Goal: Find specific page/section: Find specific page/section

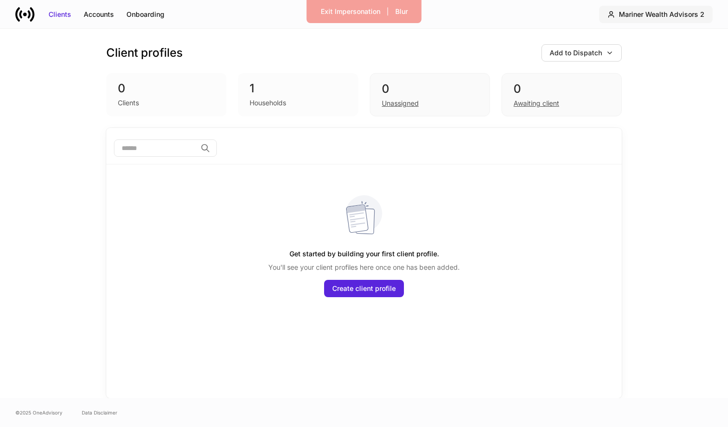
click at [676, 14] on div "Mariner Wealth Advisors 2" at bounding box center [662, 15] width 86 height 10
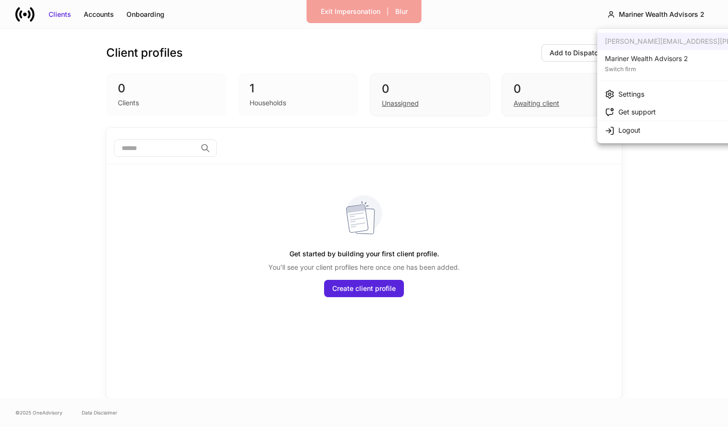
click at [638, 62] on div "Mariner Wealth Advisors 2" at bounding box center [646, 59] width 83 height 10
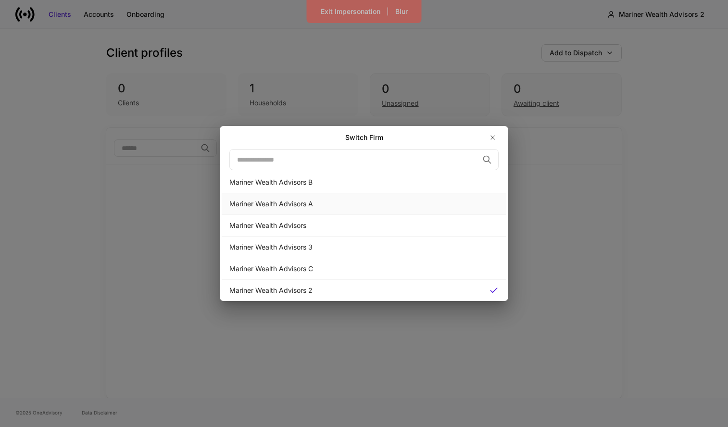
click at [403, 206] on div "Mariner Wealth Advisors A" at bounding box center [364, 204] width 269 height 10
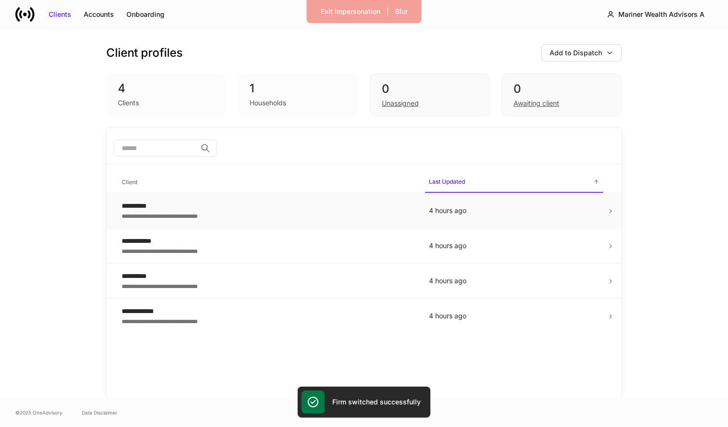
click at [381, 212] on div "**********" at bounding box center [268, 216] width 292 height 10
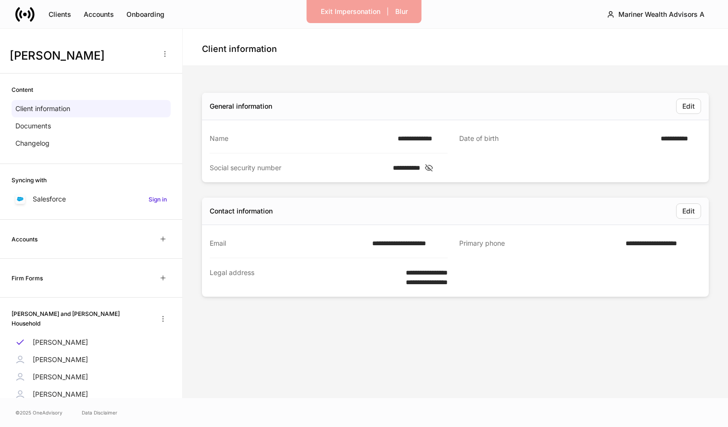
scroll to position [29, 0]
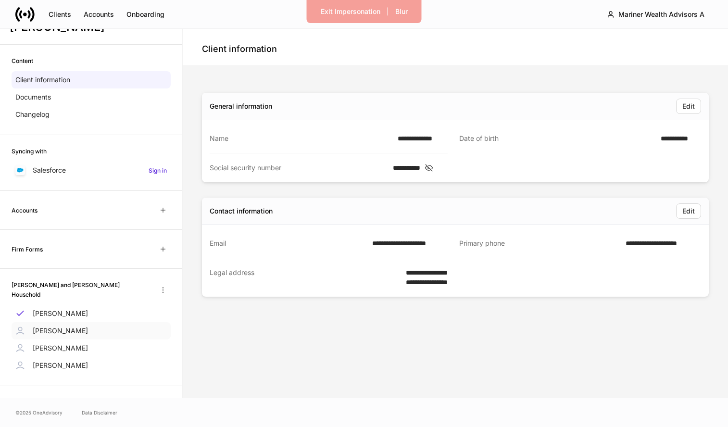
click at [64, 326] on p "[PERSON_NAME]" at bounding box center [60, 331] width 55 height 10
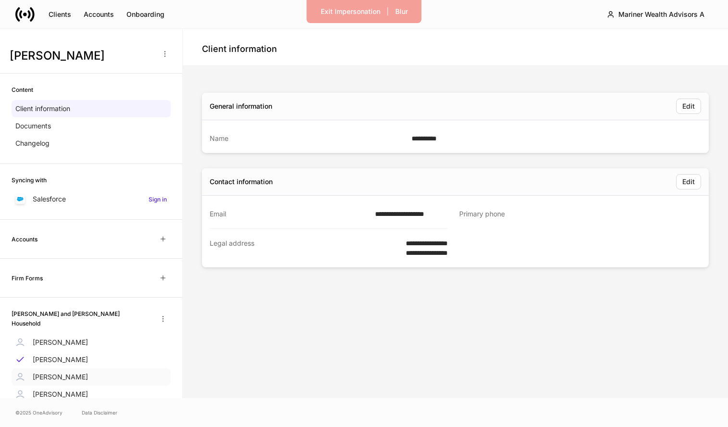
click at [56, 377] on p "[PERSON_NAME]" at bounding box center [60, 377] width 55 height 10
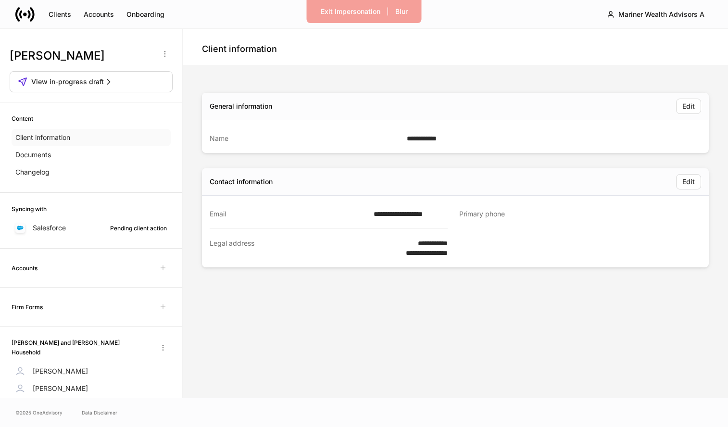
click at [86, 140] on div "Client information" at bounding box center [91, 137] width 159 height 17
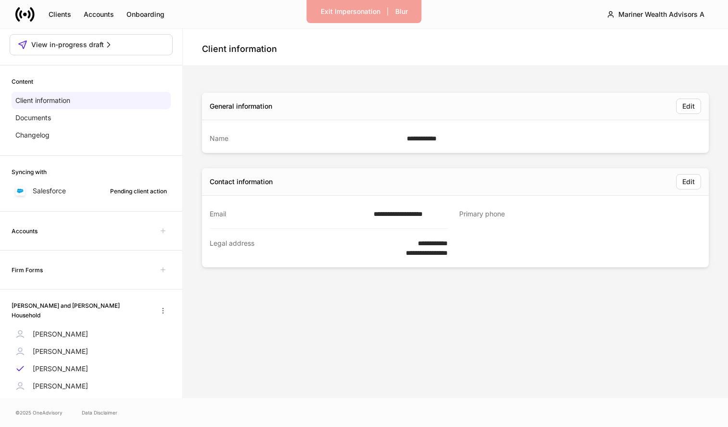
scroll to position [48, 0]
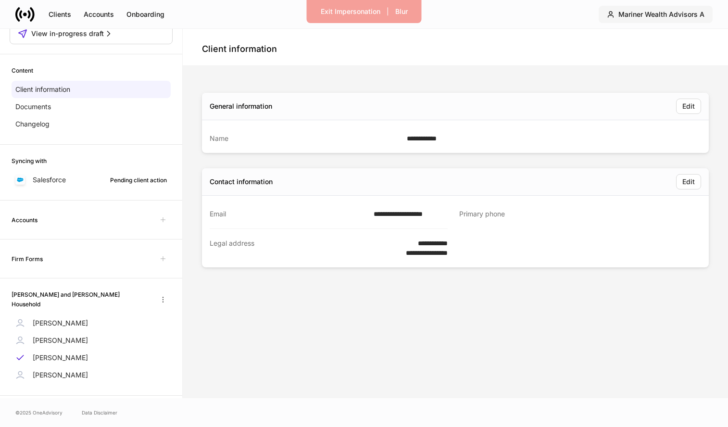
click at [668, 22] on button "Mariner Wealth Advisors A" at bounding box center [656, 14] width 114 height 17
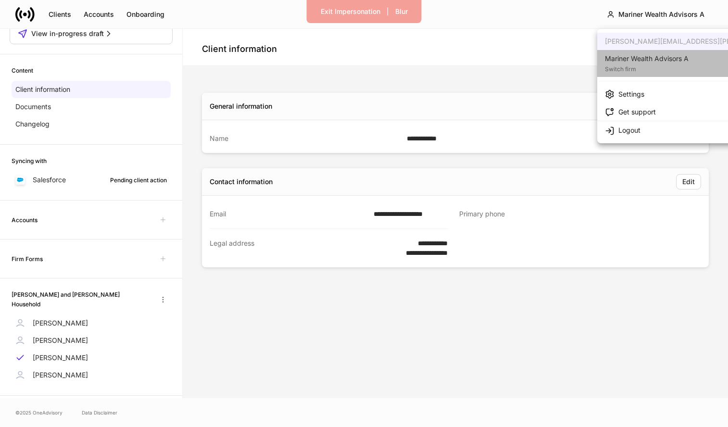
click at [669, 54] on div "Mariner Wealth Advisors A" at bounding box center [647, 59] width 84 height 10
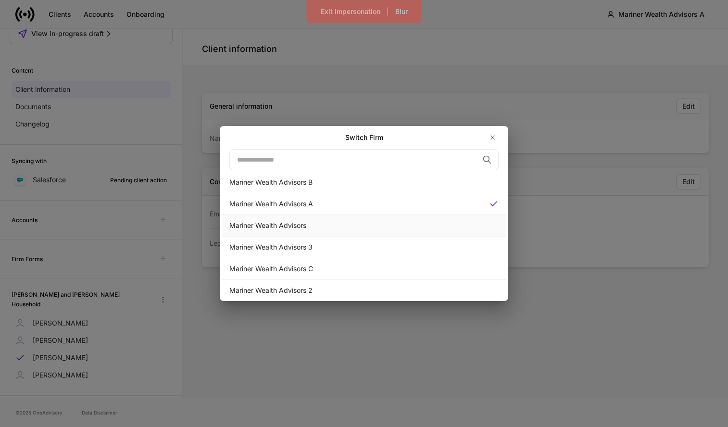
click at [380, 222] on div "Mariner Wealth Advisors" at bounding box center [364, 226] width 269 height 10
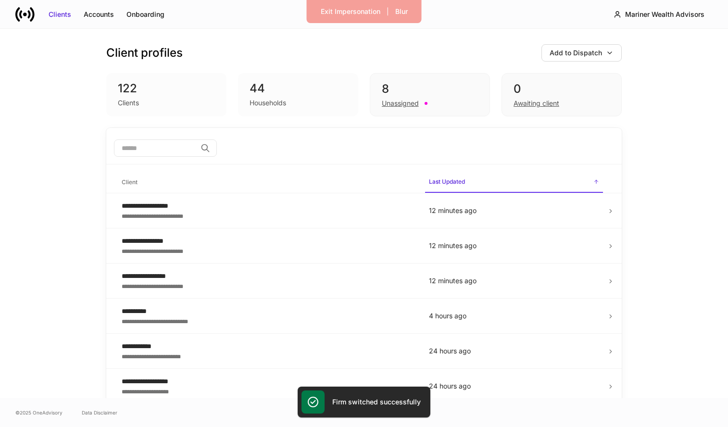
click at [380, 222] on td "**********" at bounding box center [267, 210] width 307 height 35
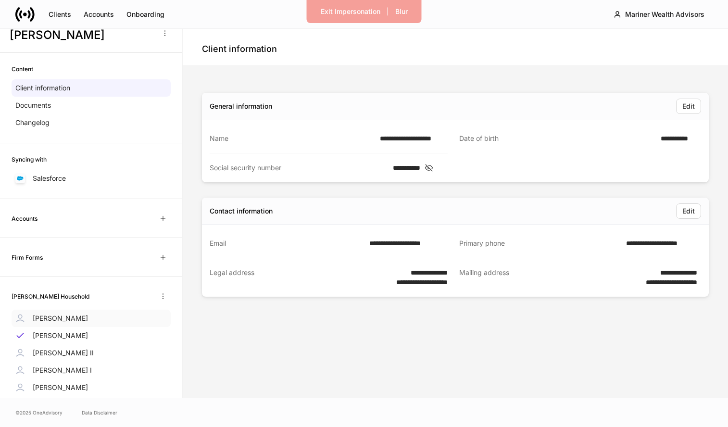
scroll to position [21, 0]
click at [96, 322] on div "[PERSON_NAME]" at bounding box center [91, 317] width 159 height 17
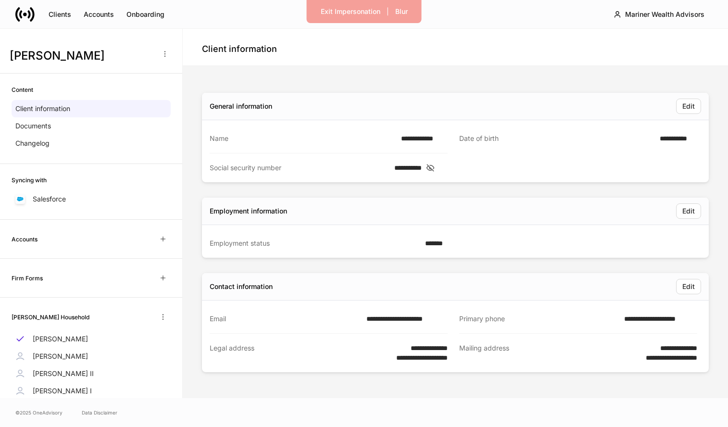
click at [100, 242] on div "Accounts" at bounding box center [91, 238] width 159 height 15
click at [638, 16] on div "Mariner Wealth Advisors" at bounding box center [664, 15] width 79 height 10
